Goal: Navigation & Orientation: Understand site structure

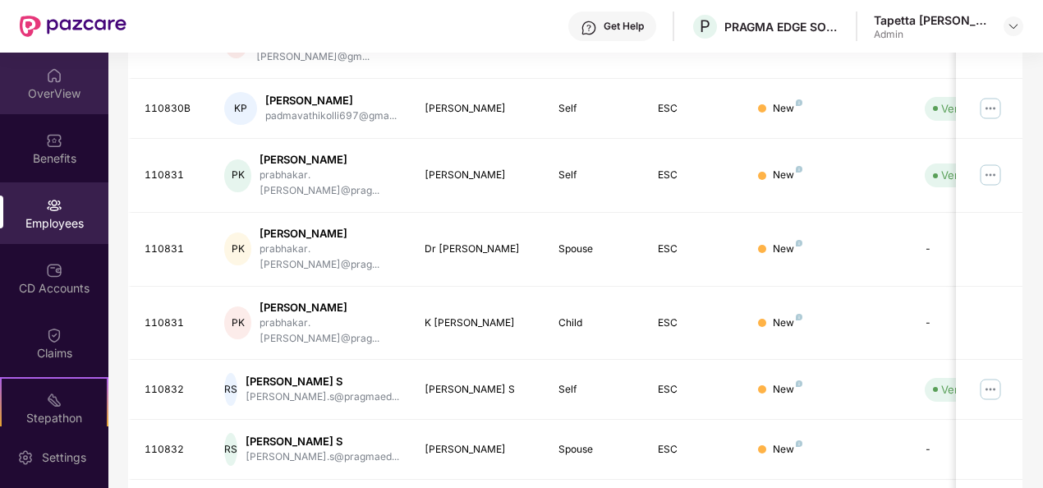
click at [57, 90] on div "OverView" at bounding box center [54, 93] width 108 height 16
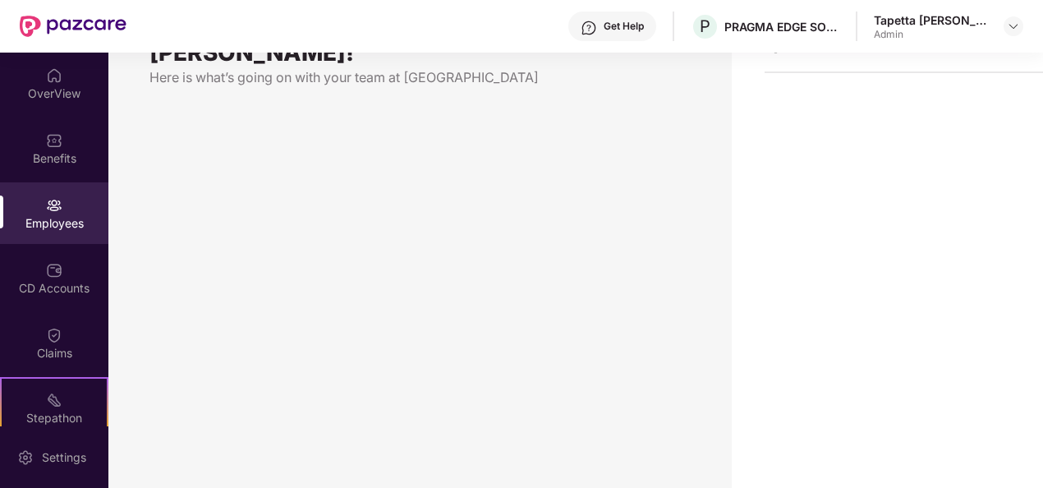
scroll to position [53, 0]
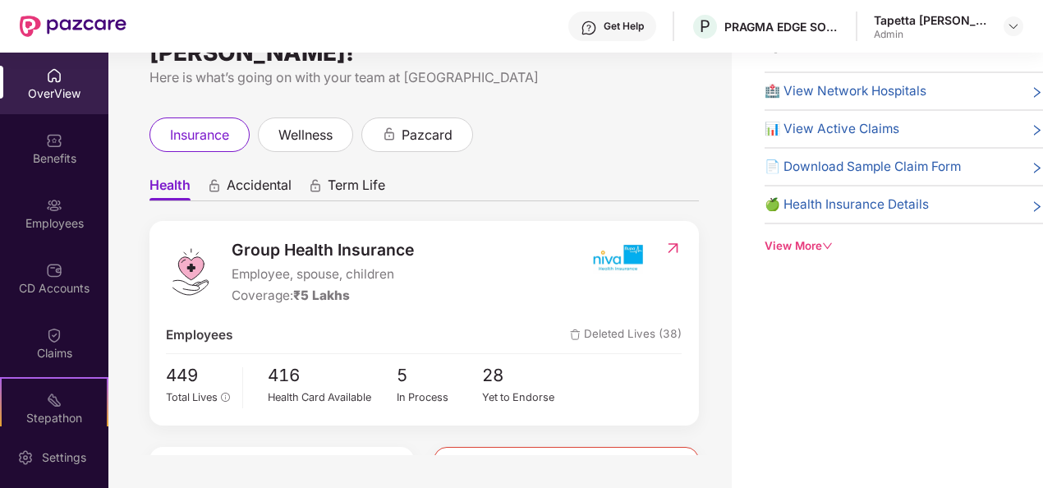
click at [44, 87] on div "OverView" at bounding box center [54, 93] width 108 height 16
click at [46, 168] on div "Benefits" at bounding box center [54, 148] width 108 height 62
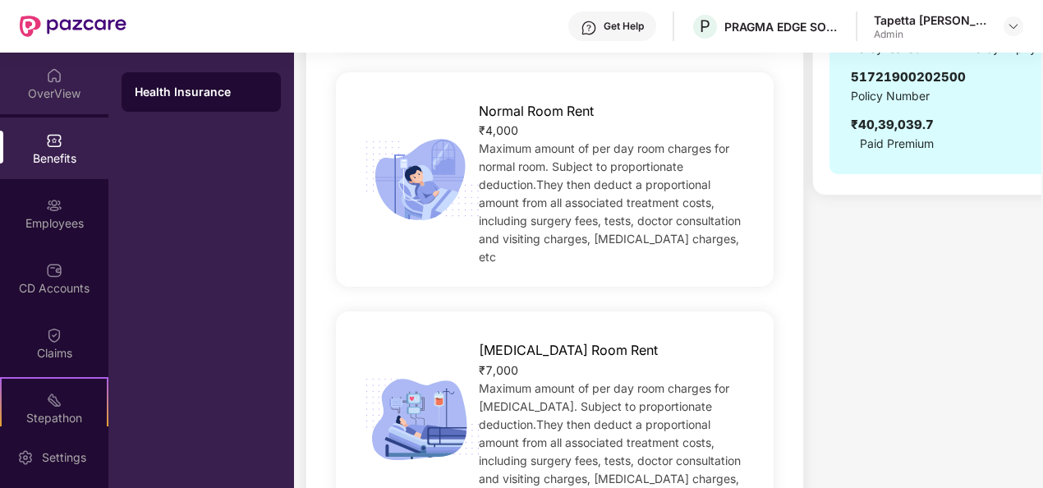
click at [53, 89] on div "OverView" at bounding box center [54, 93] width 108 height 16
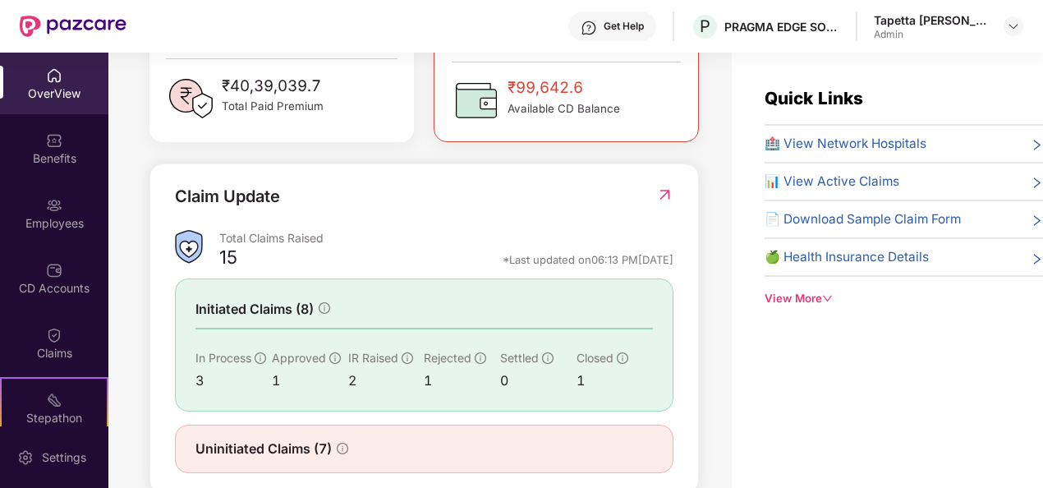
scroll to position [531, 0]
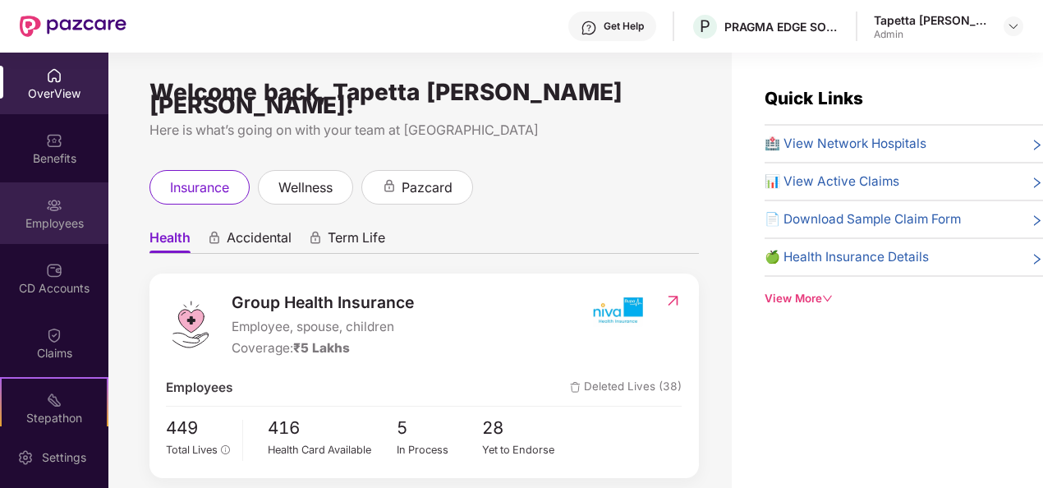
click at [55, 240] on div "Employees" at bounding box center [54, 213] width 108 height 62
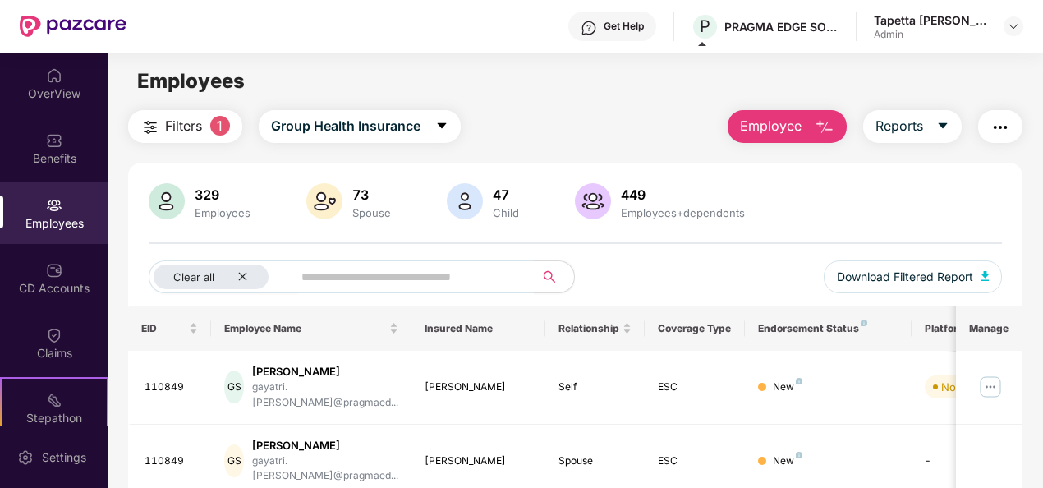
click at [502, 108] on main "Employees Filters 1 Group Health Insurance Employee Reports 329 Employees 73 Sp…" at bounding box center [575, 297] width 934 height 488
